Goal: Find specific page/section: Find specific page/section

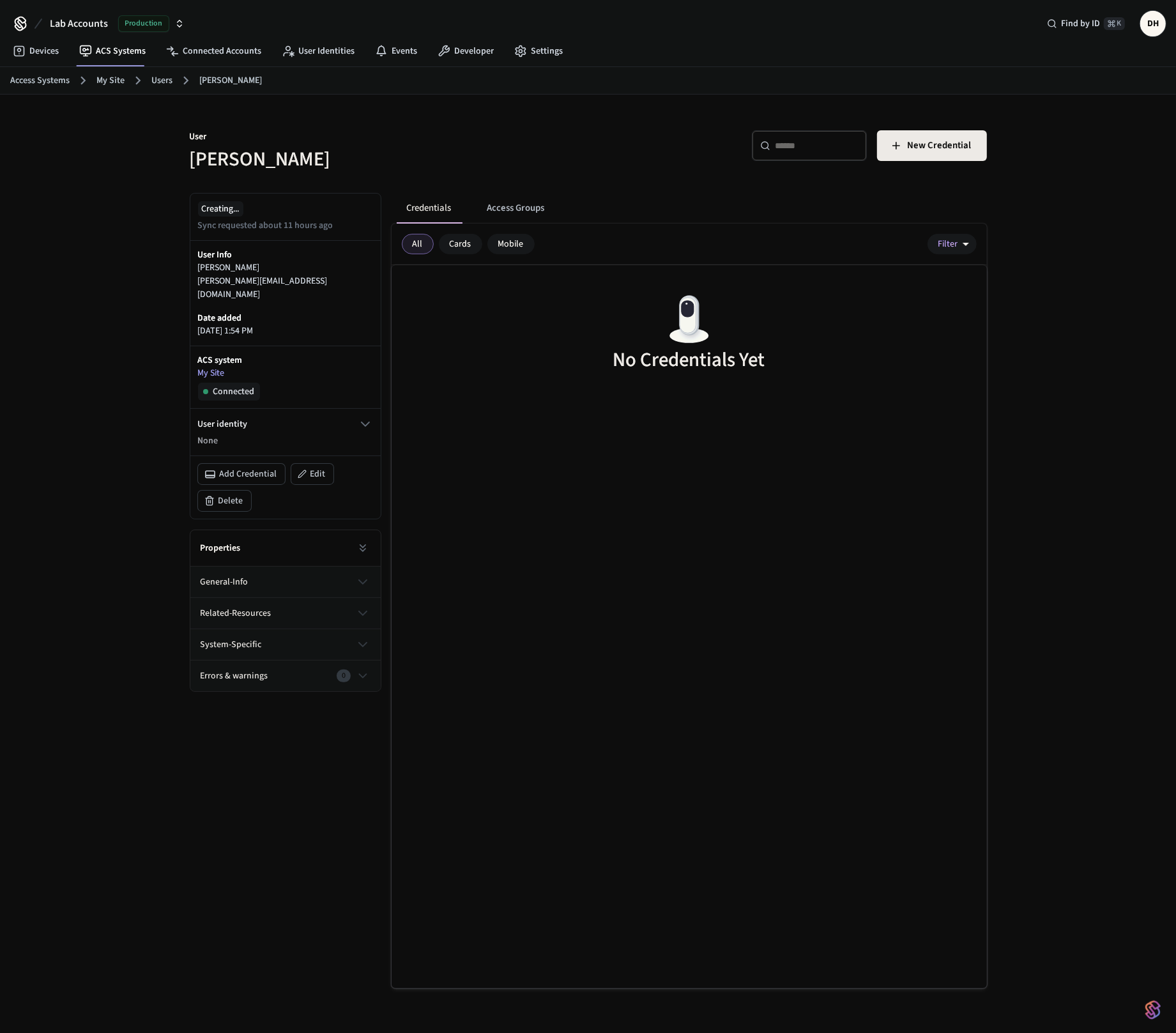
click at [488, 142] on p "User" at bounding box center [385, 138] width 391 height 16
click at [95, 24] on span "Lab Accounts" at bounding box center [79, 24] width 58 height 15
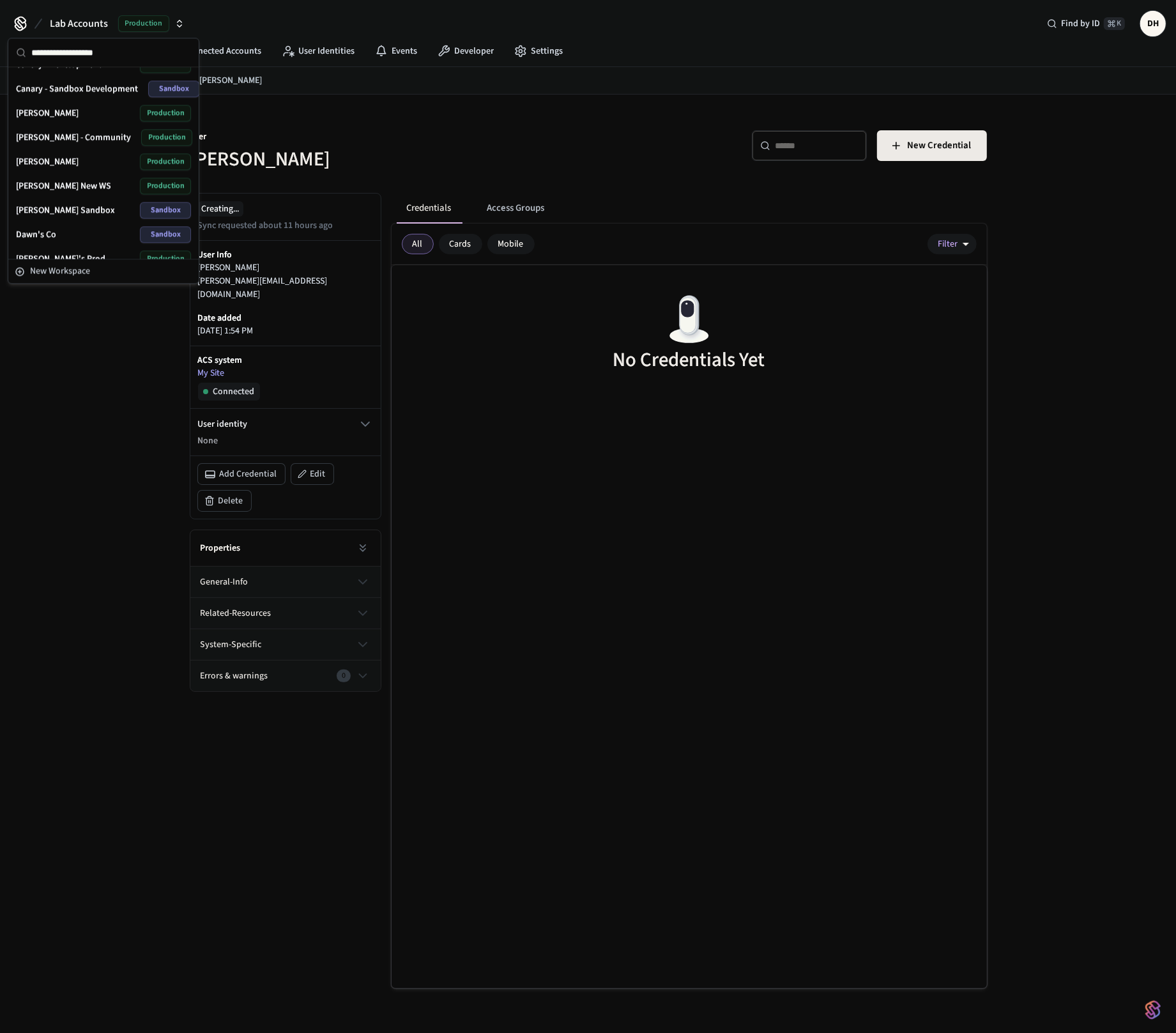
scroll to position [288, 0]
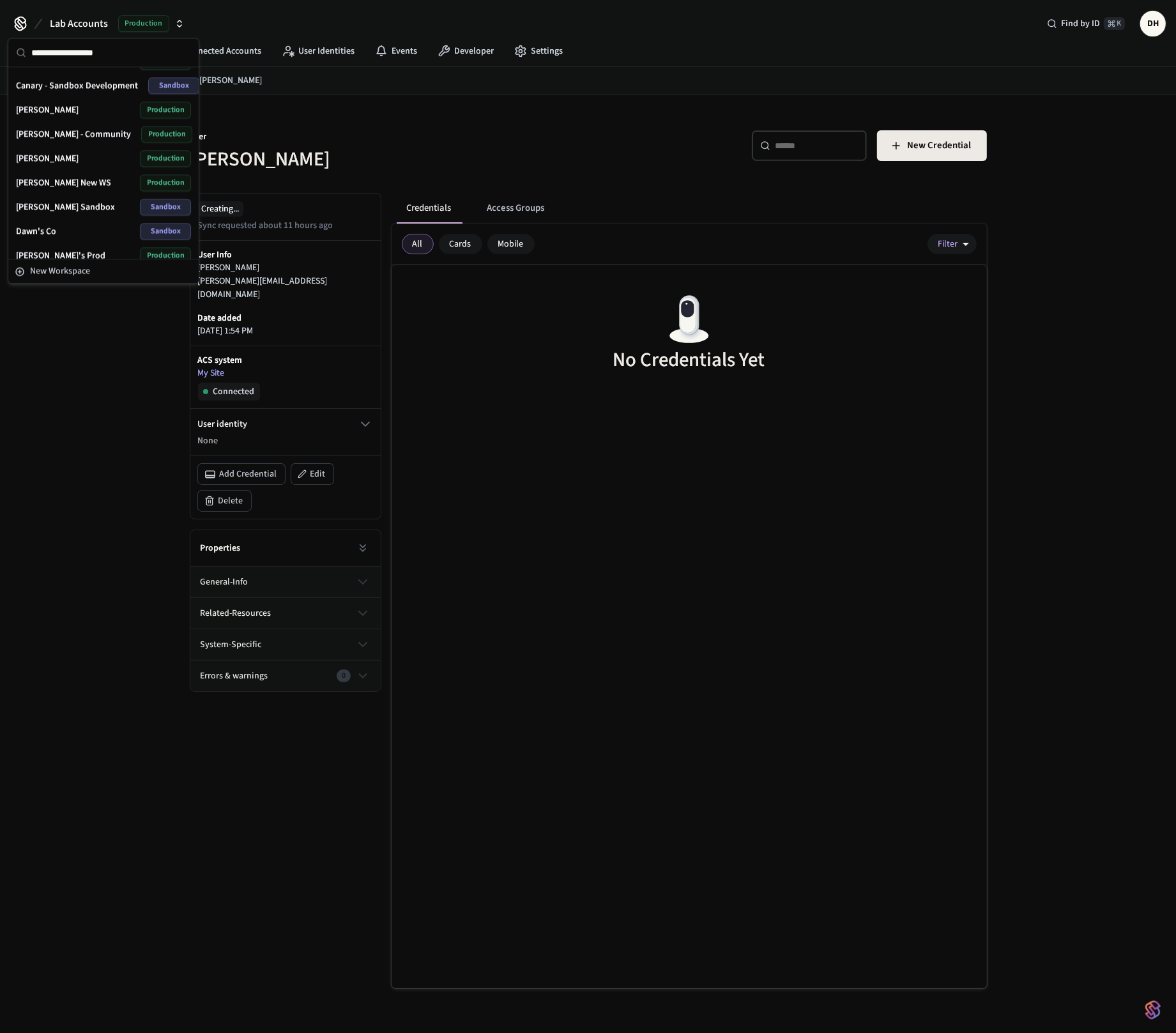
click at [88, 129] on div "[PERSON_NAME] - Community Production" at bounding box center [104, 134] width 175 height 16
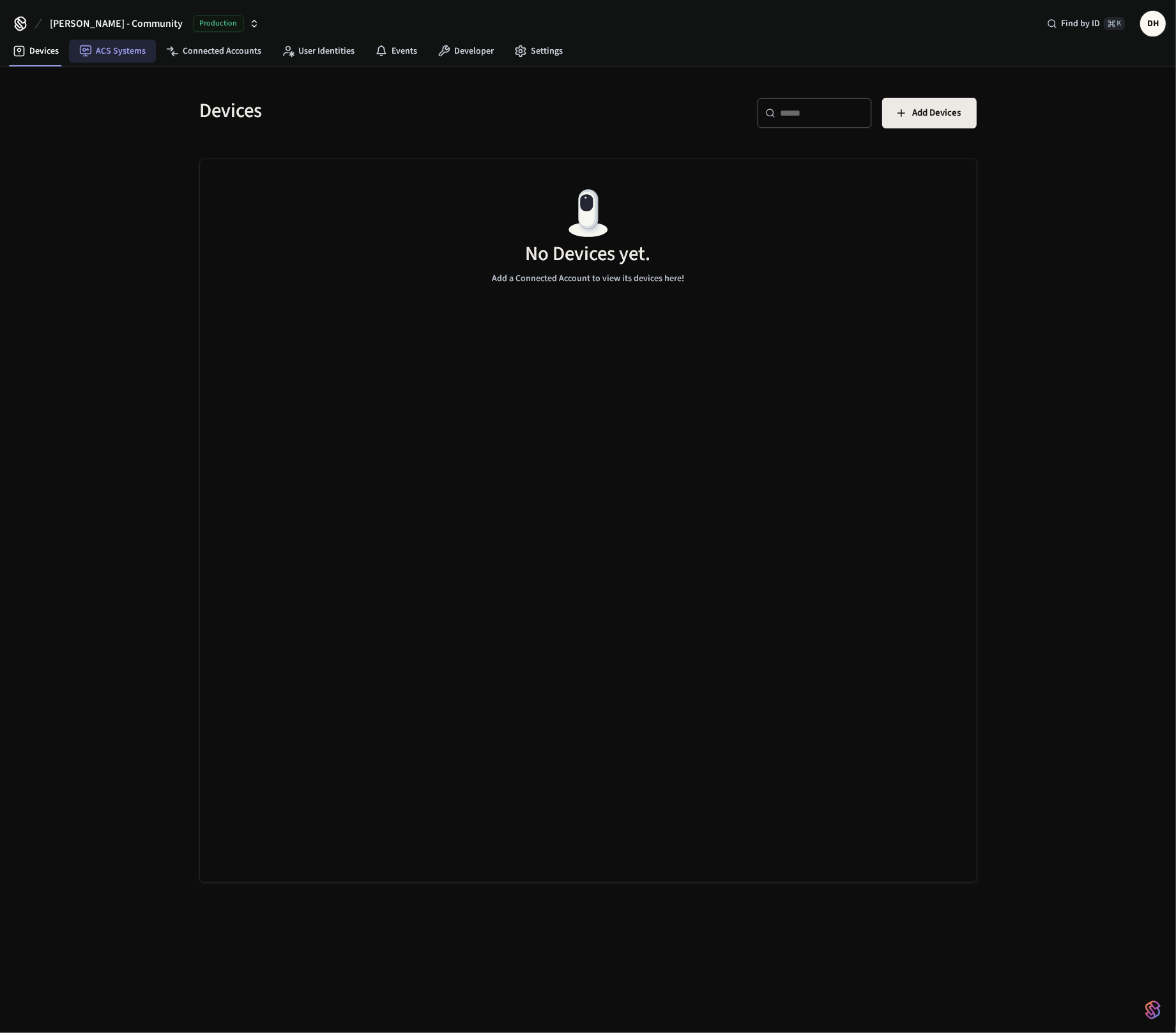
click at [104, 39] on link "ACS Systems" at bounding box center [112, 51] width 87 height 23
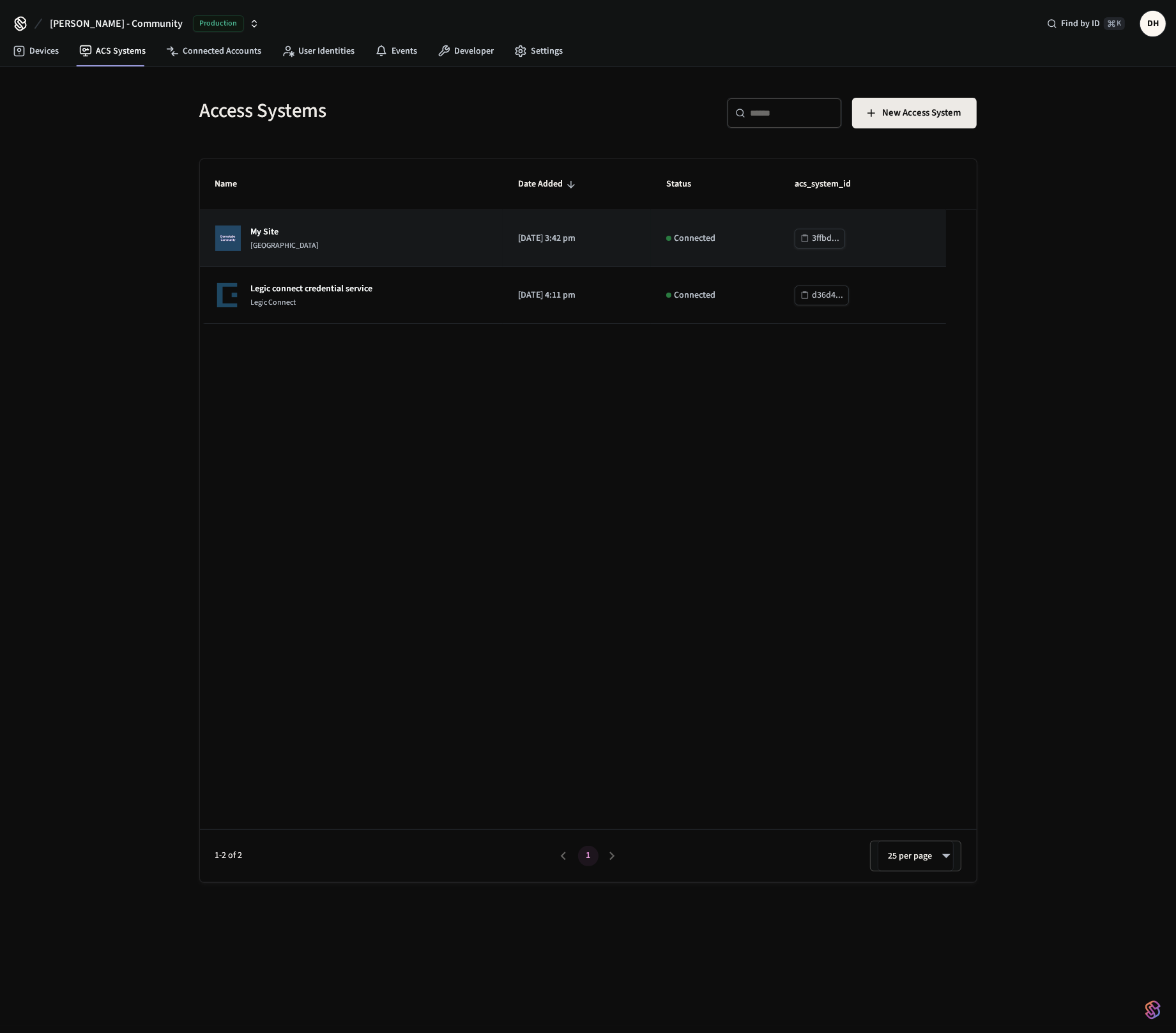
click at [361, 241] on div "My Site [GEOGRAPHIC_DATA]" at bounding box center [352, 239] width 273 height 26
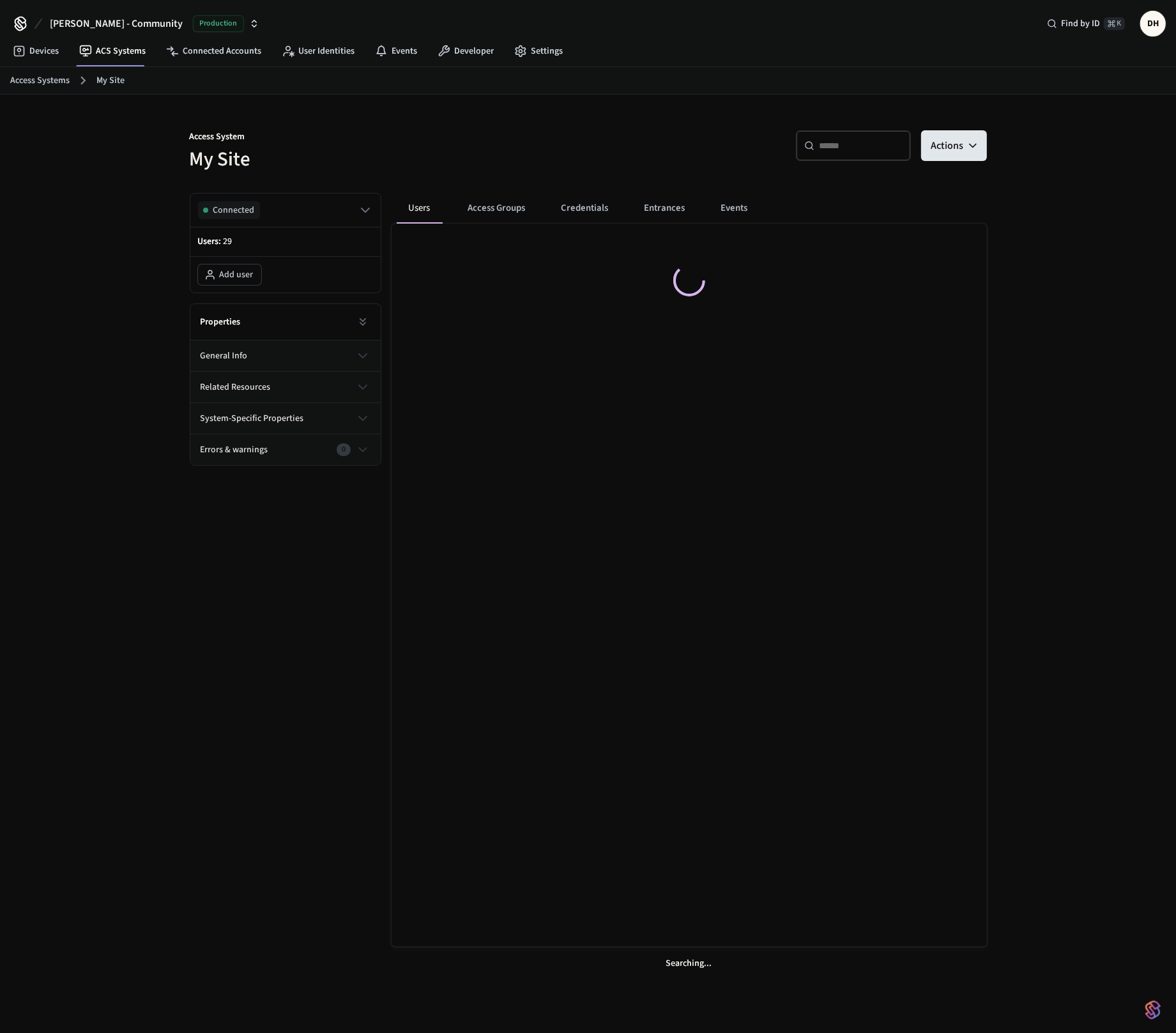
click at [361, 241] on p "Users: 29" at bounding box center [286, 242] width 175 height 14
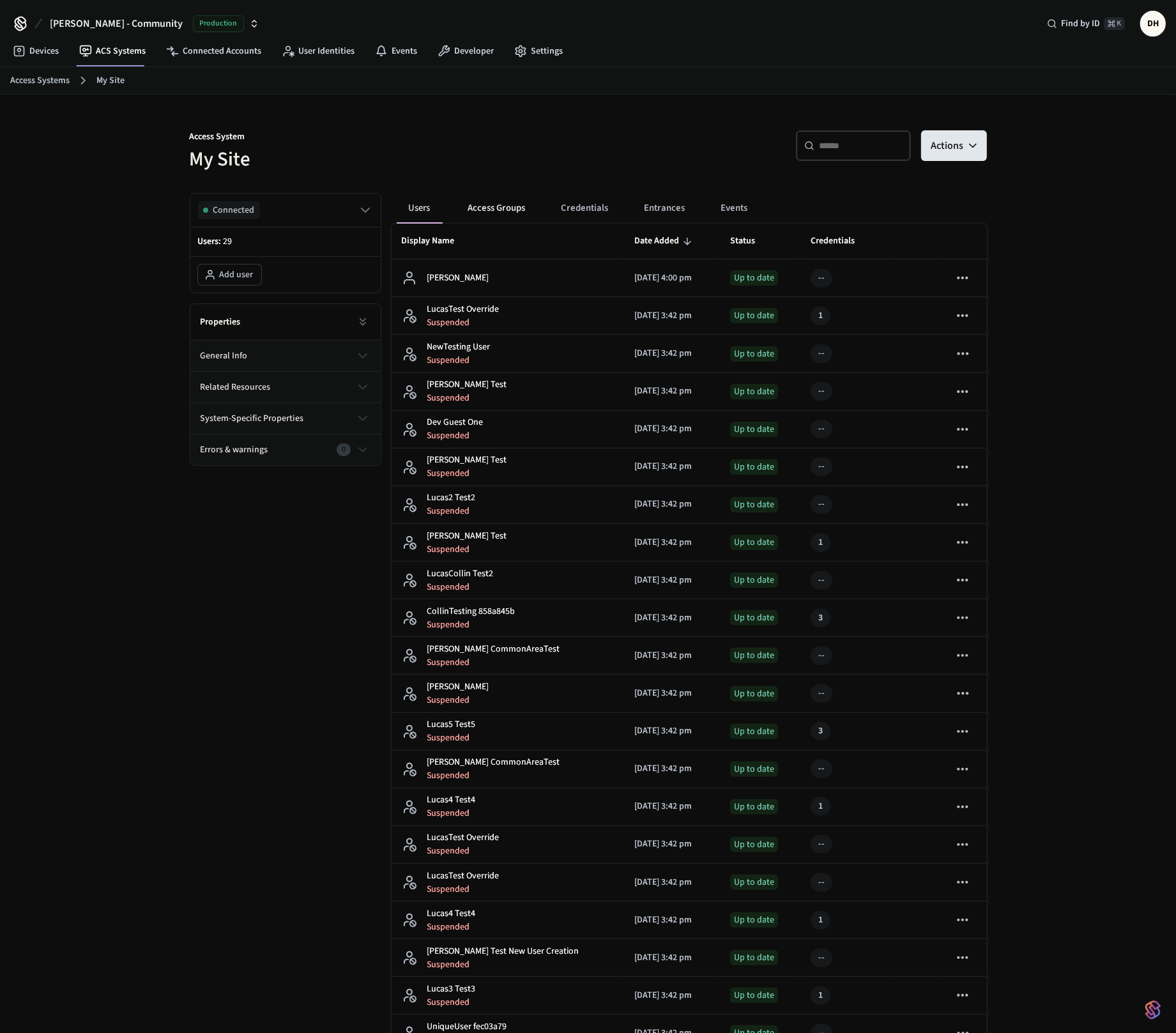
click at [488, 212] on button "Access Groups" at bounding box center [496, 209] width 78 height 31
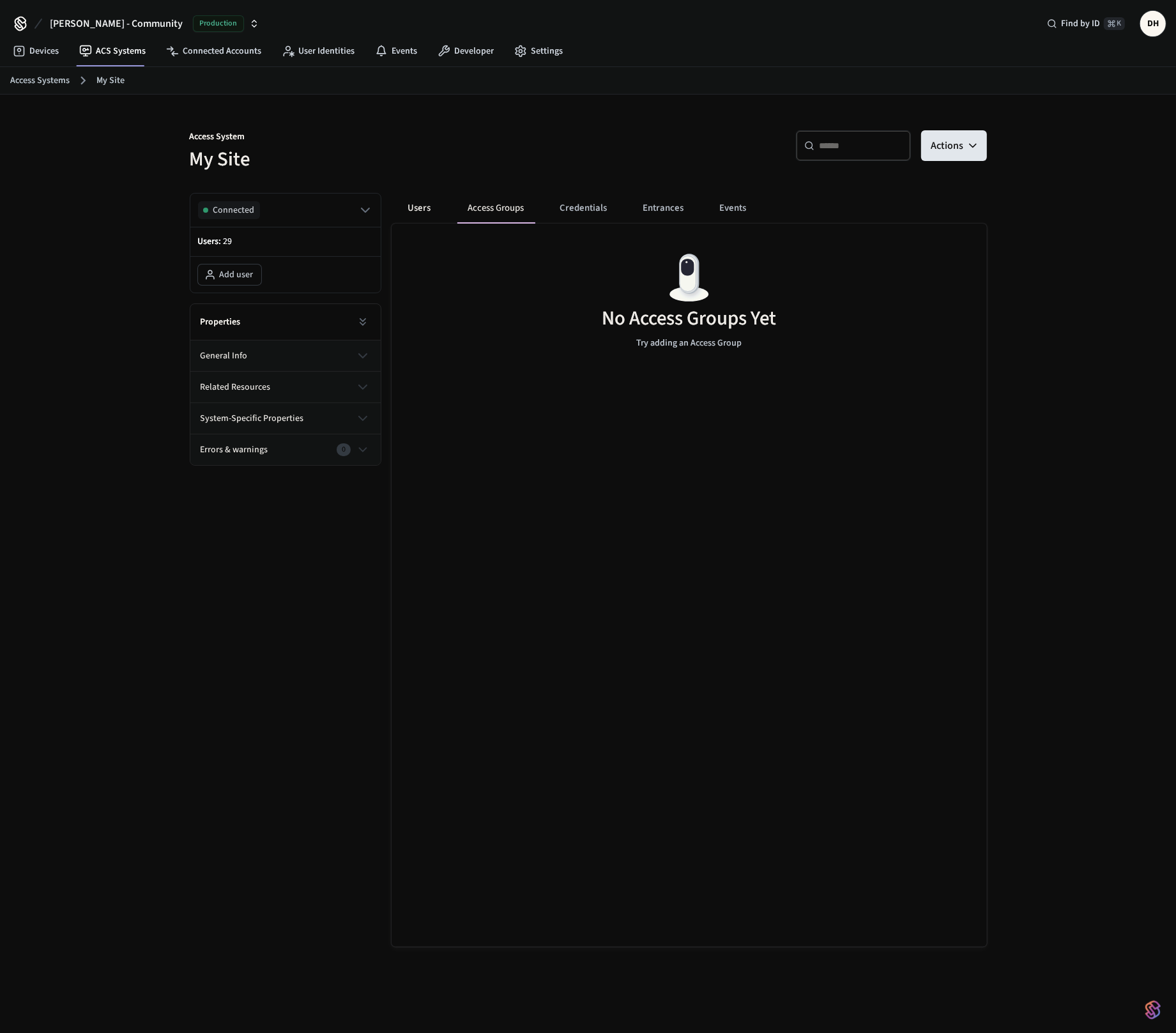
click at [427, 213] on button "Users" at bounding box center [420, 209] width 46 height 31
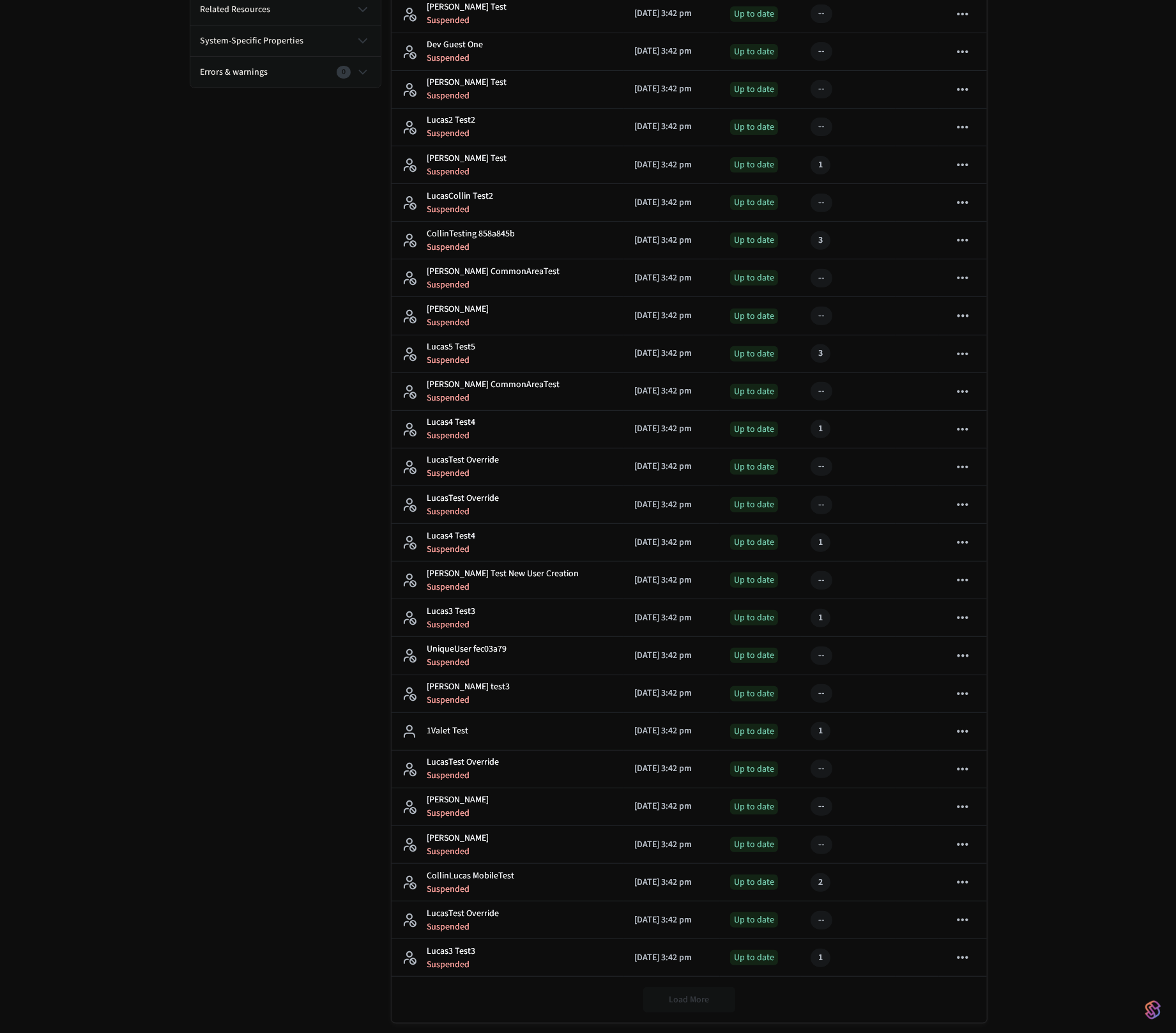
scroll to position [393, 0]
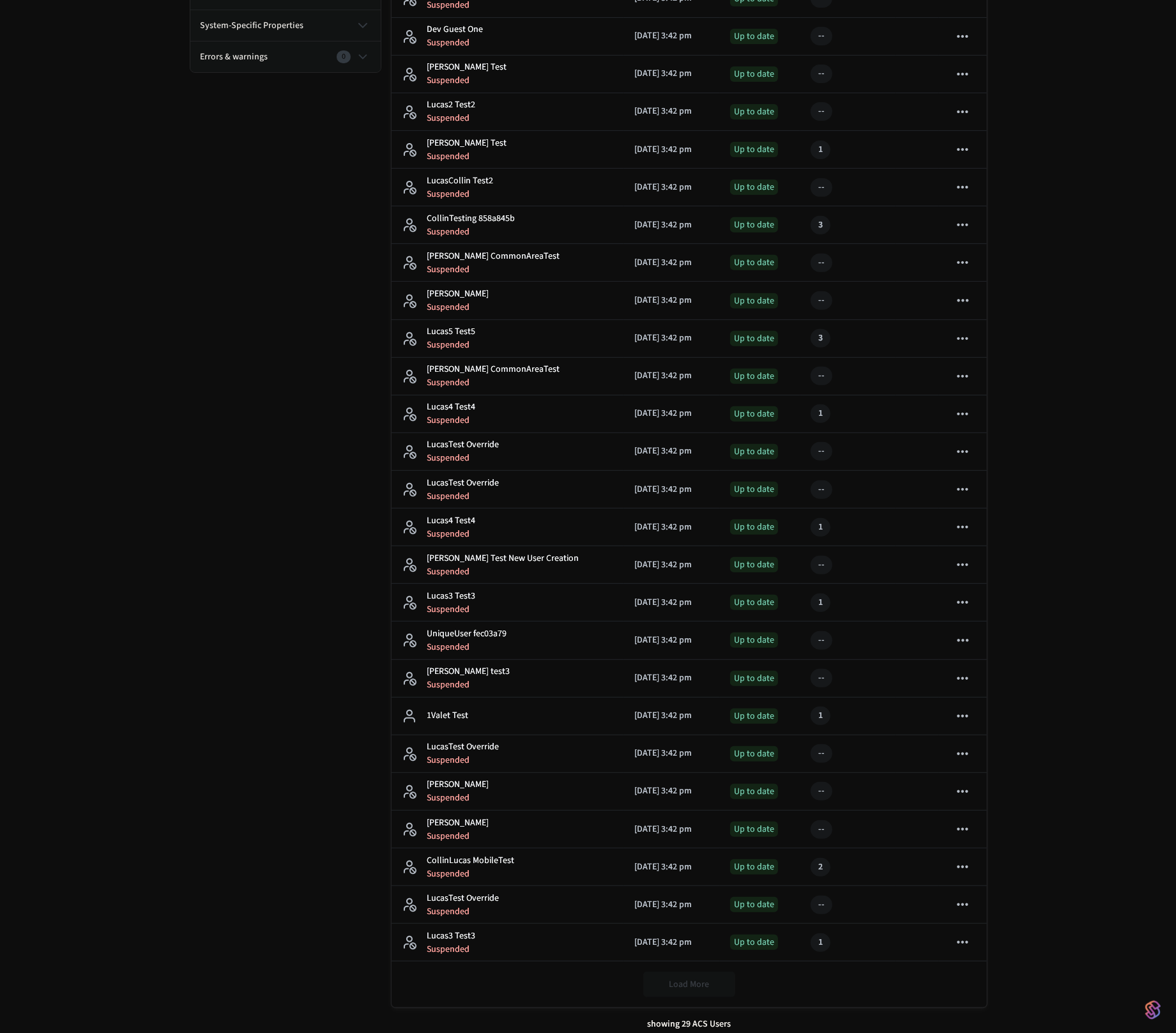
click at [708, 1017] on div "showing 29 ACS Users" at bounding box center [688, 1024] width 595 height 33
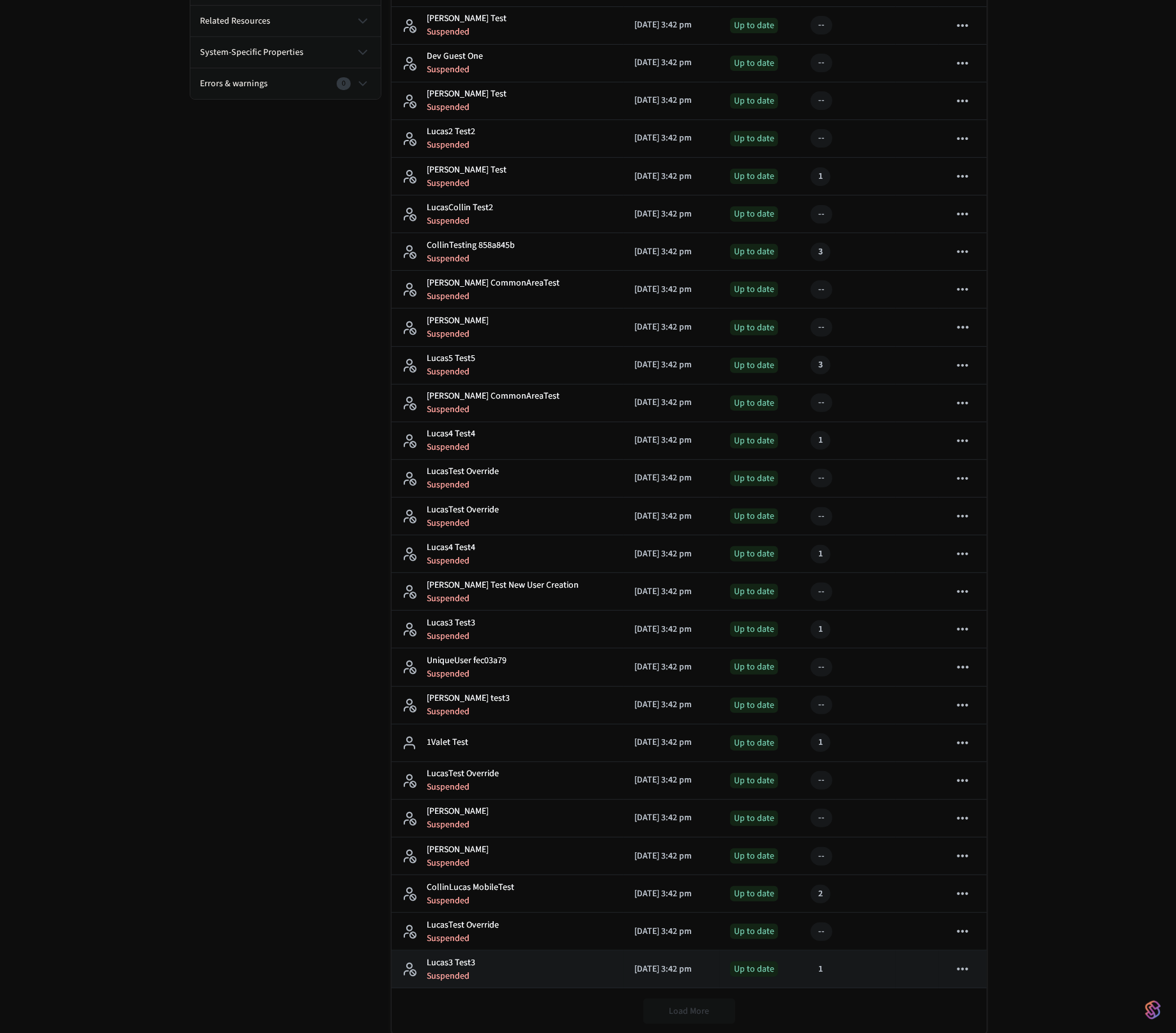
scroll to position [93, 0]
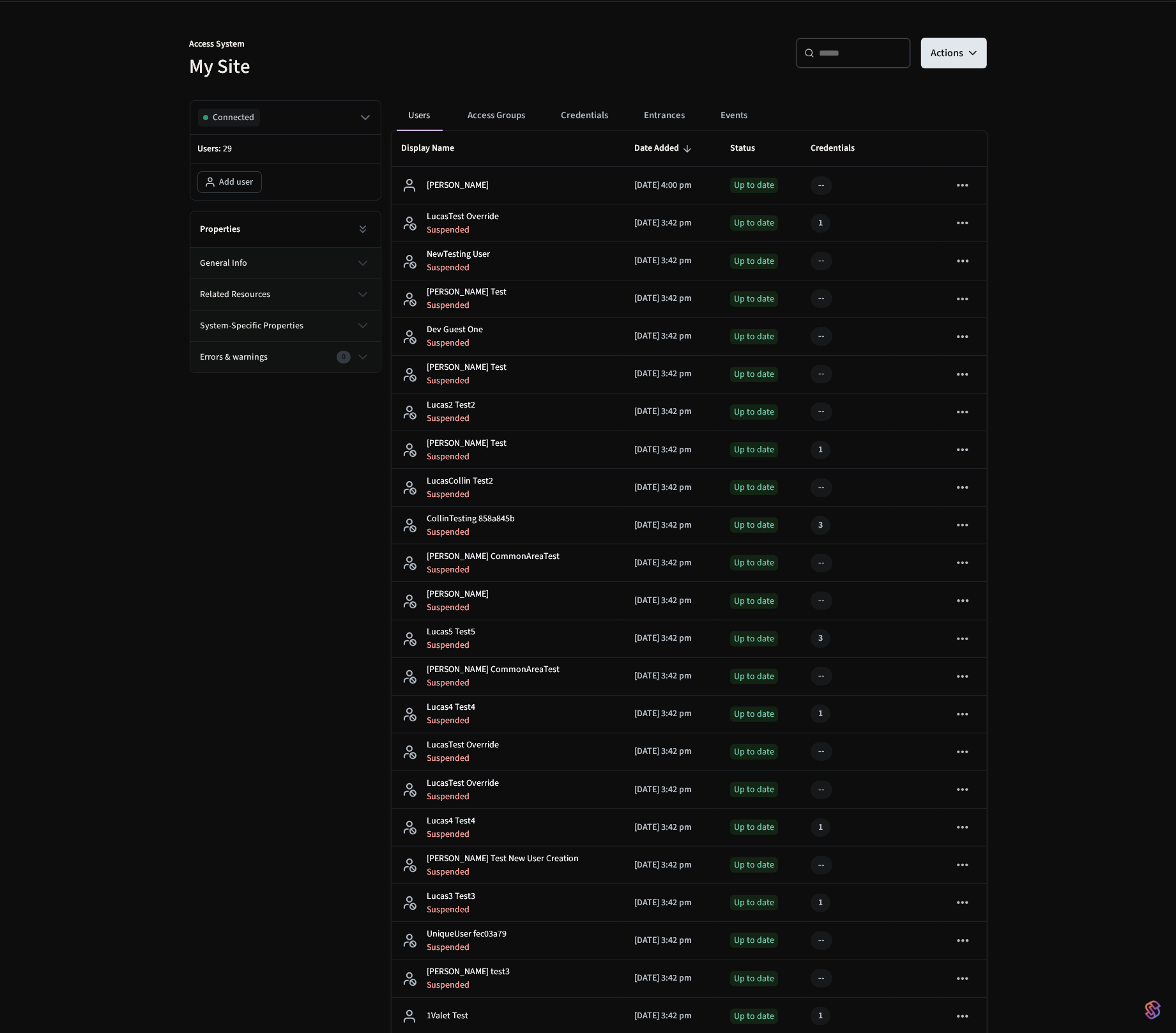
click at [264, 750] on div "Connected Users: 29 Add user Properties general info related resources system-s…" at bounding box center [280, 715] width 202 height 1251
click at [385, 45] on p "Access System" at bounding box center [385, 46] width 391 height 16
click at [648, 54] on div "​ ​ Actions" at bounding box center [791, 58] width 391 height 41
